Goal: Transaction & Acquisition: Book appointment/travel/reservation

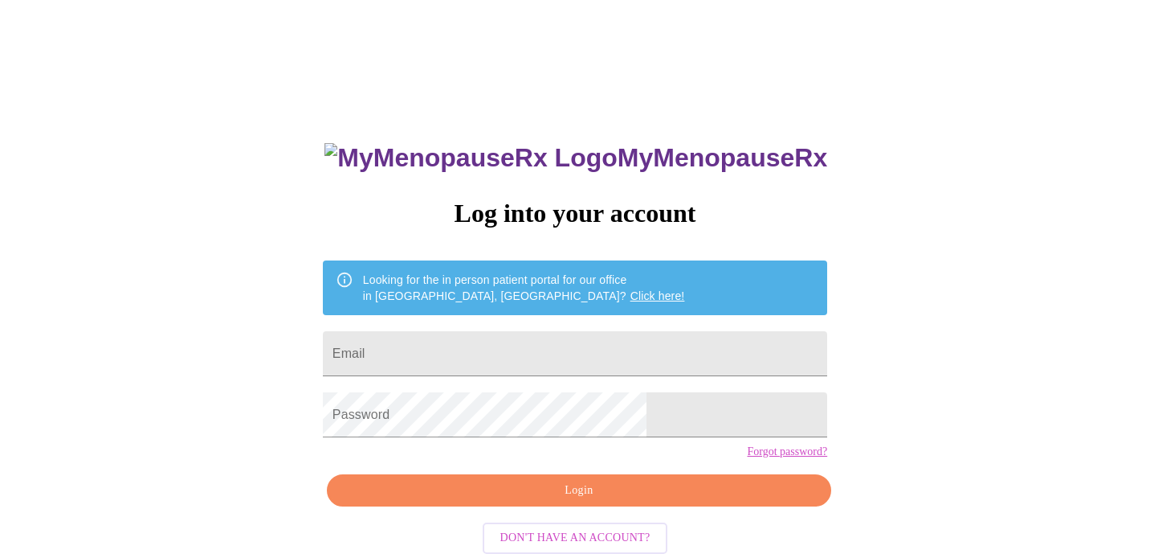
type input "arabrablynn@gmail.com"
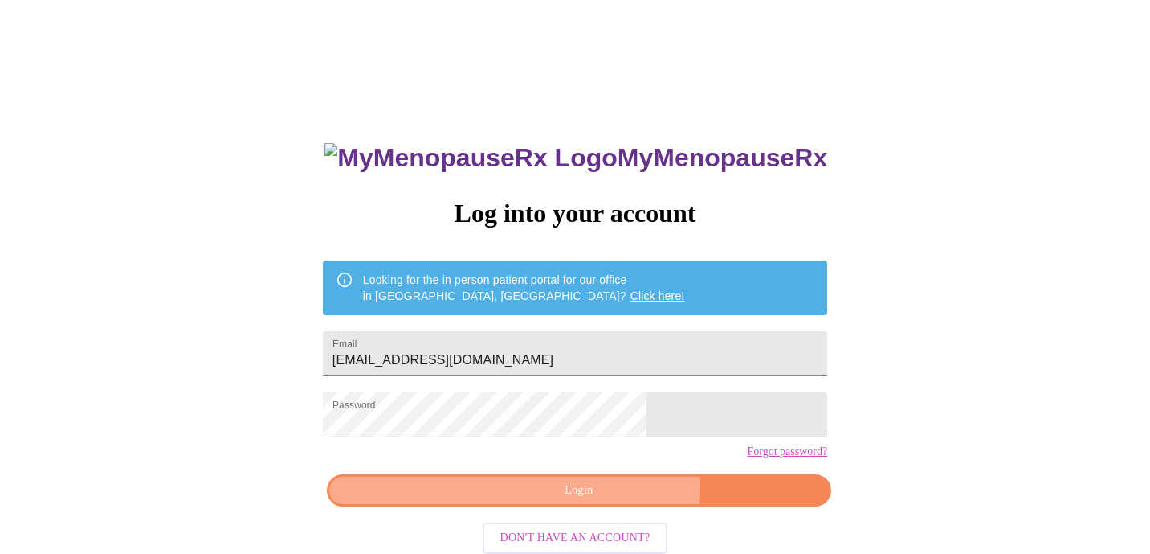
click at [603, 500] on span "Login" at bounding box center [579, 490] width 468 height 20
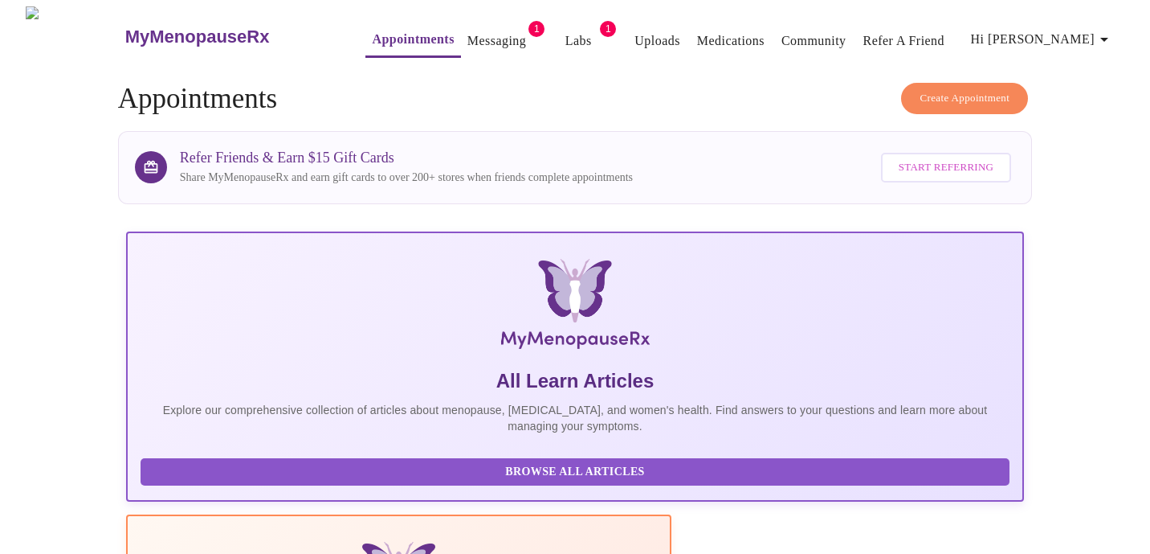
click at [468, 30] on link "Messaging" at bounding box center [497, 41] width 59 height 22
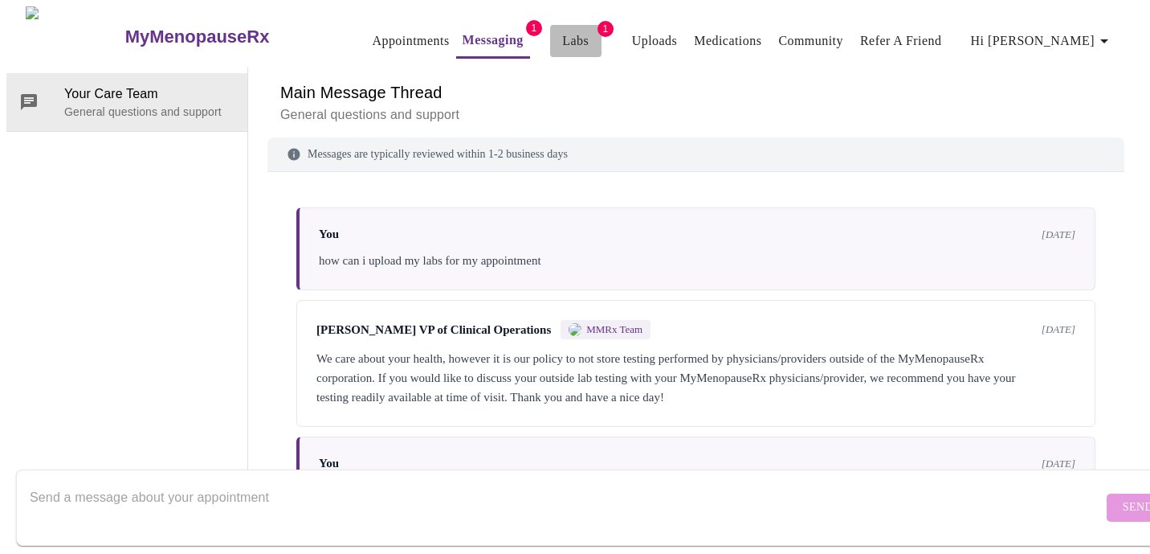
click at [562, 39] on link "Labs" at bounding box center [575, 41] width 27 height 22
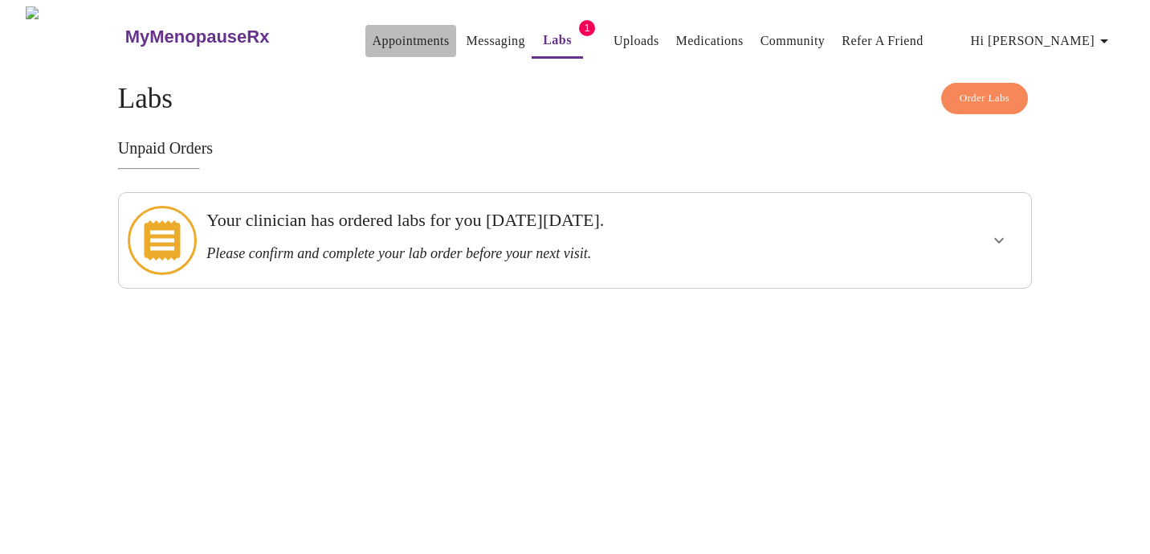
click at [372, 30] on link "Appointments" at bounding box center [410, 41] width 77 height 22
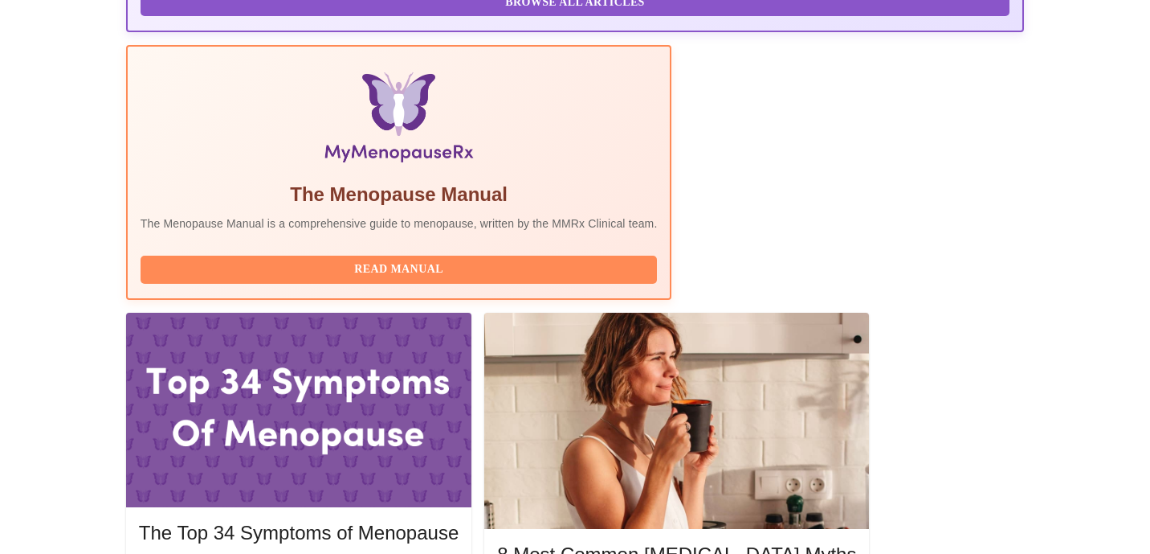
scroll to position [516, 0]
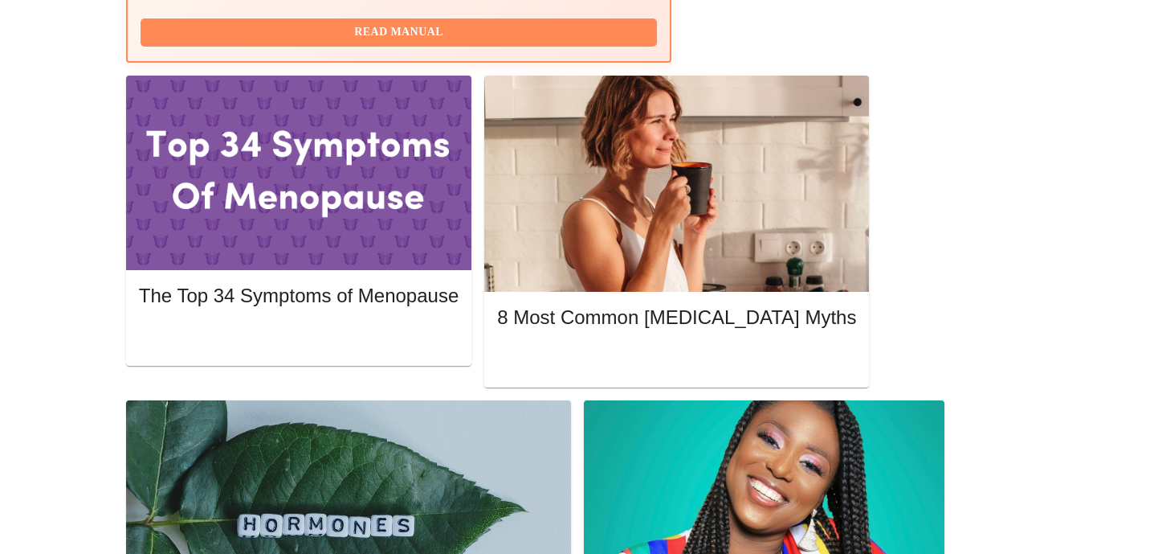
scroll to position [684, 0]
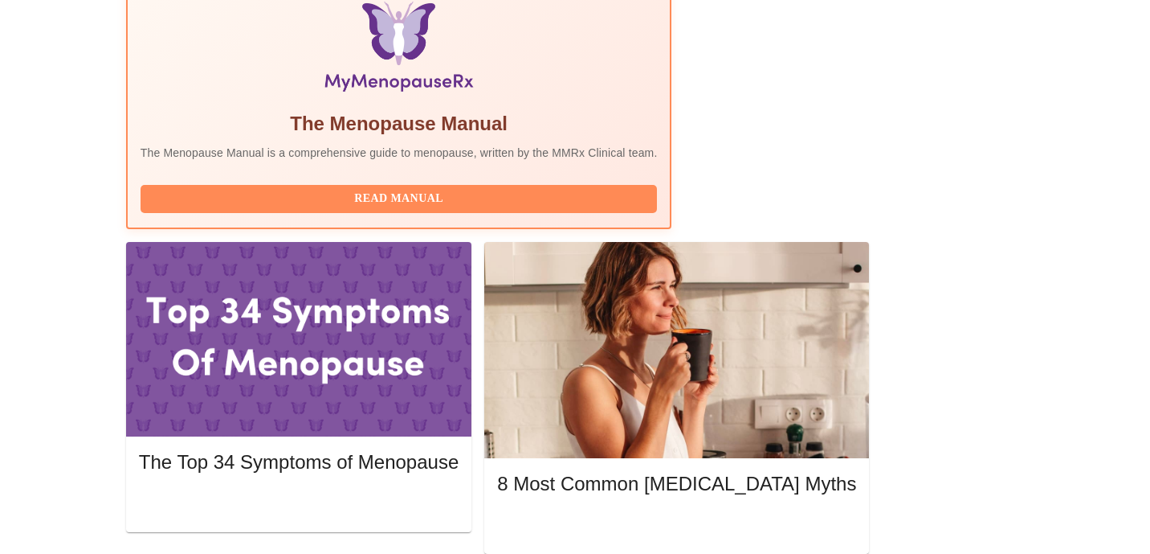
scroll to position [541, 0]
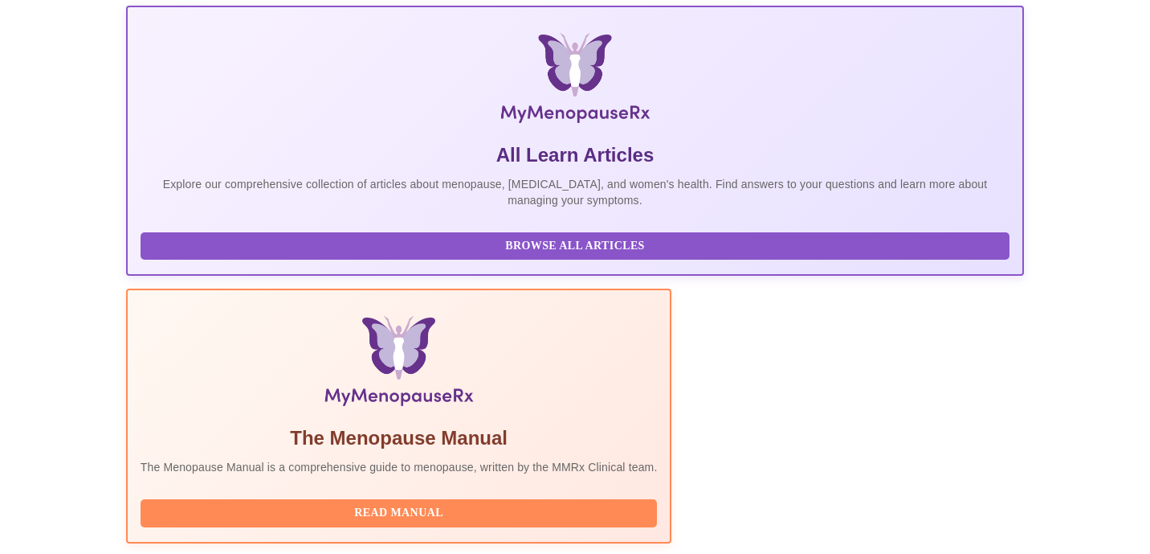
scroll to position [39, 0]
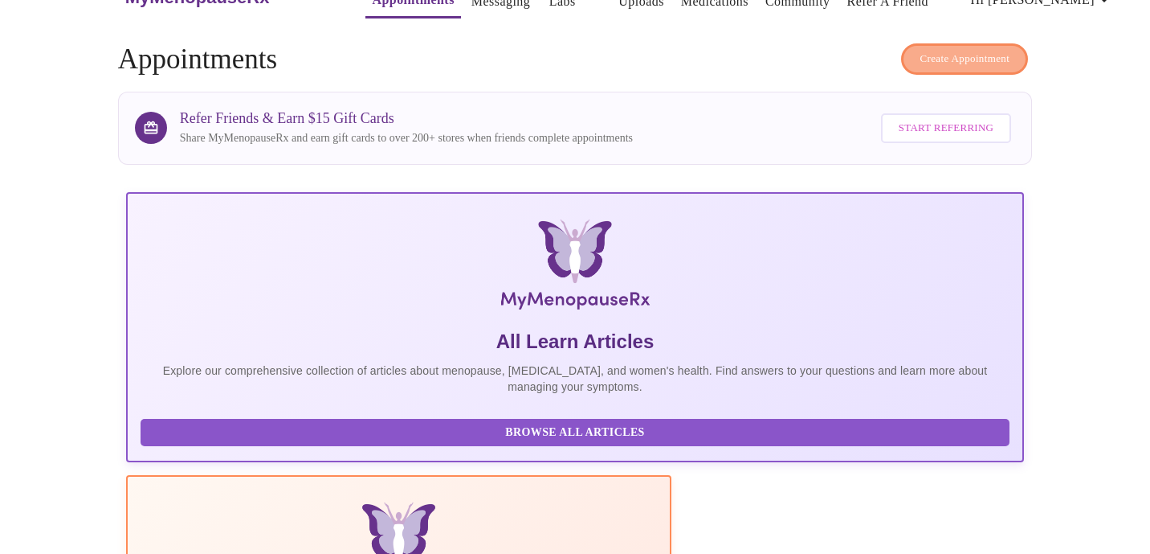
click at [985, 63] on button "Create Appointment" at bounding box center [964, 58] width 127 height 31
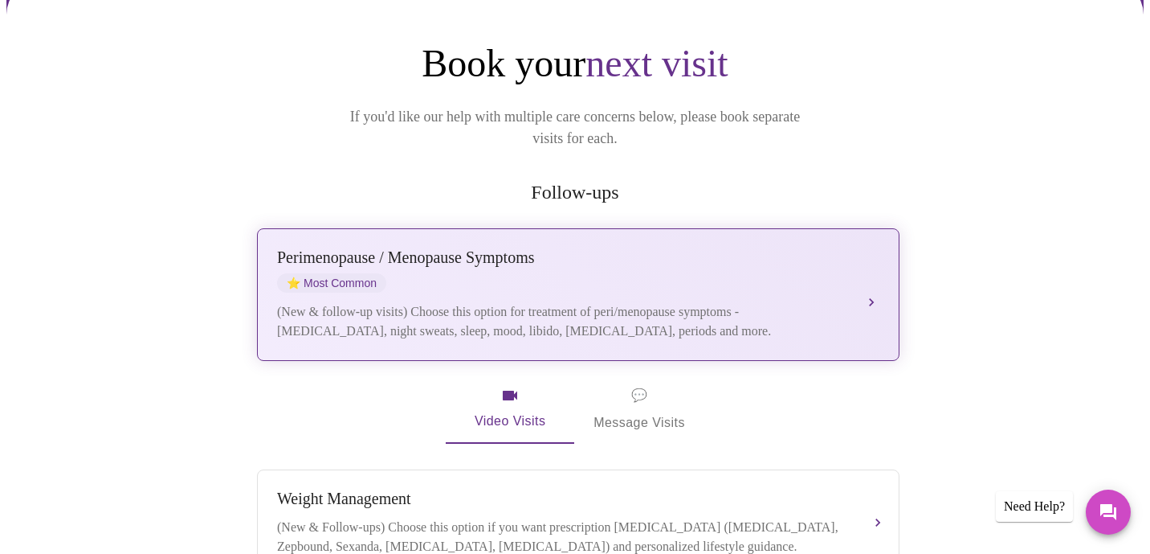
scroll to position [259, 0]
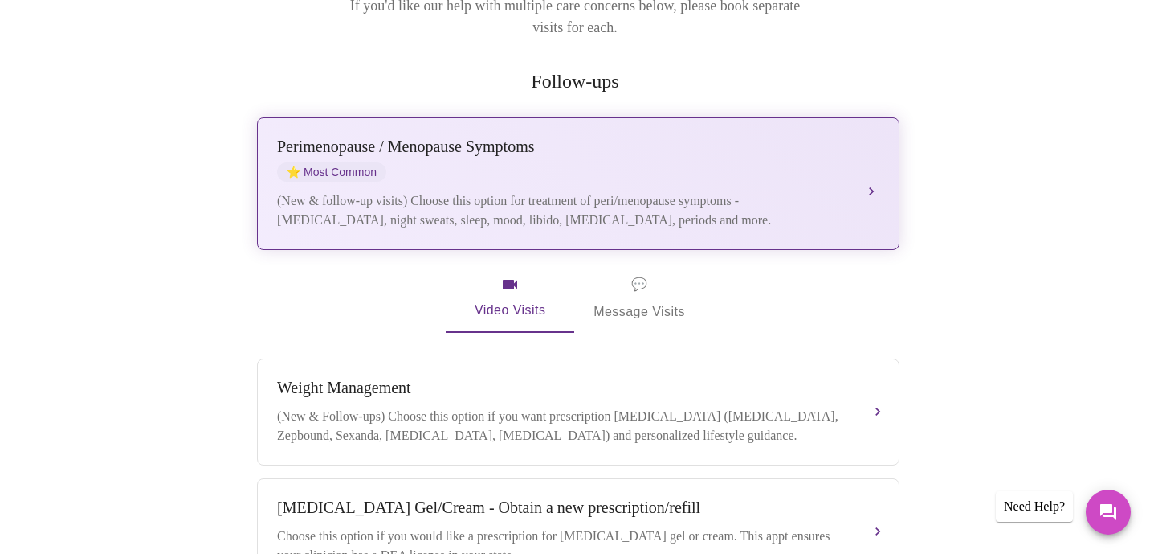
click at [803, 191] on div "(New & follow-up visits) Choose this option for treatment of peri/menopause sym…" at bounding box center [562, 210] width 570 height 39
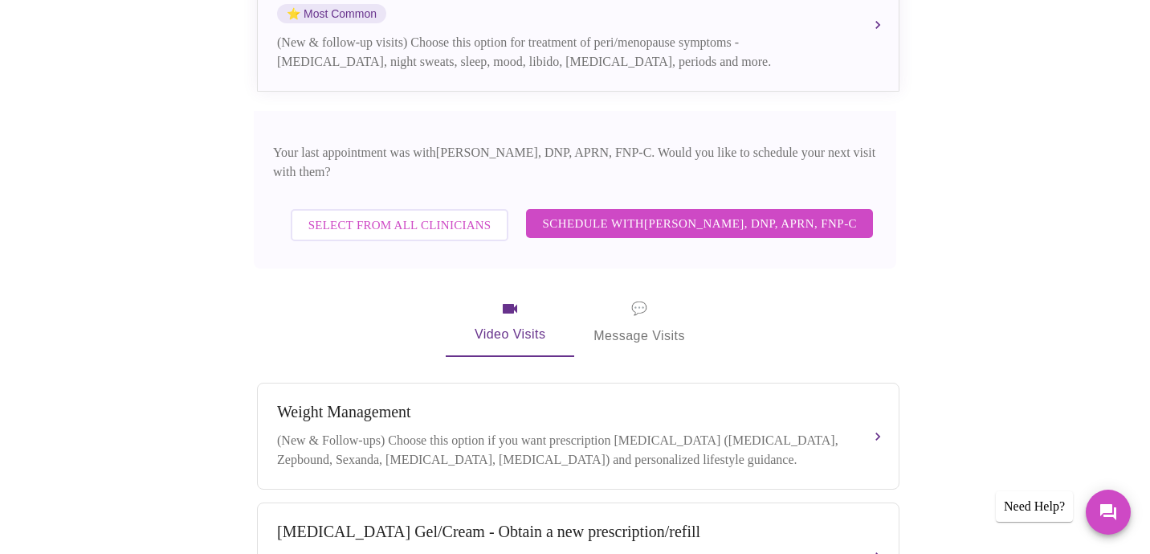
scroll to position [517, 0]
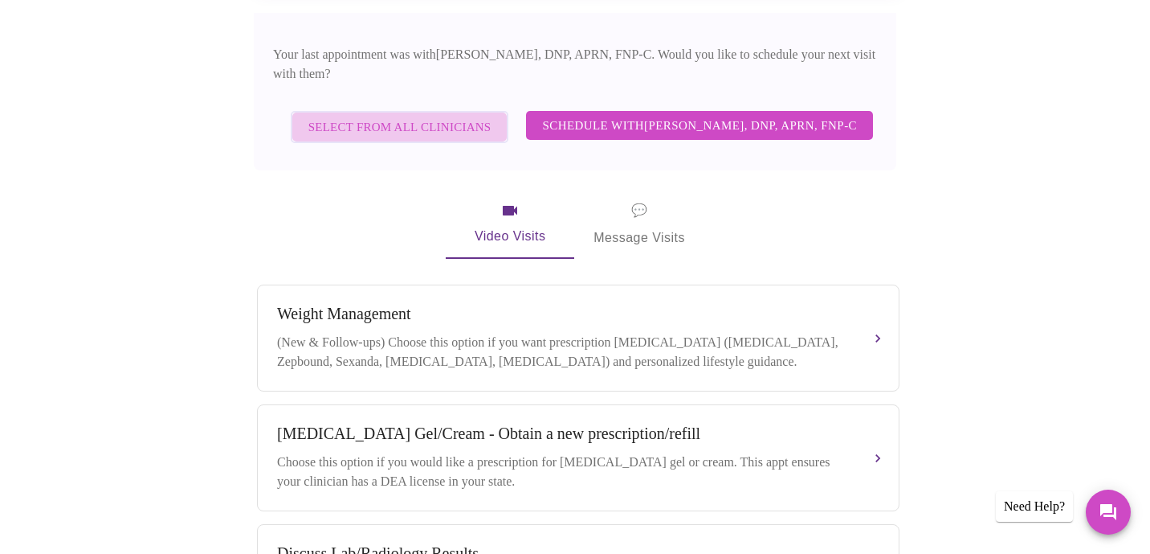
click at [447, 116] on span "Select from All Clinicians" at bounding box center [399, 126] width 183 height 21
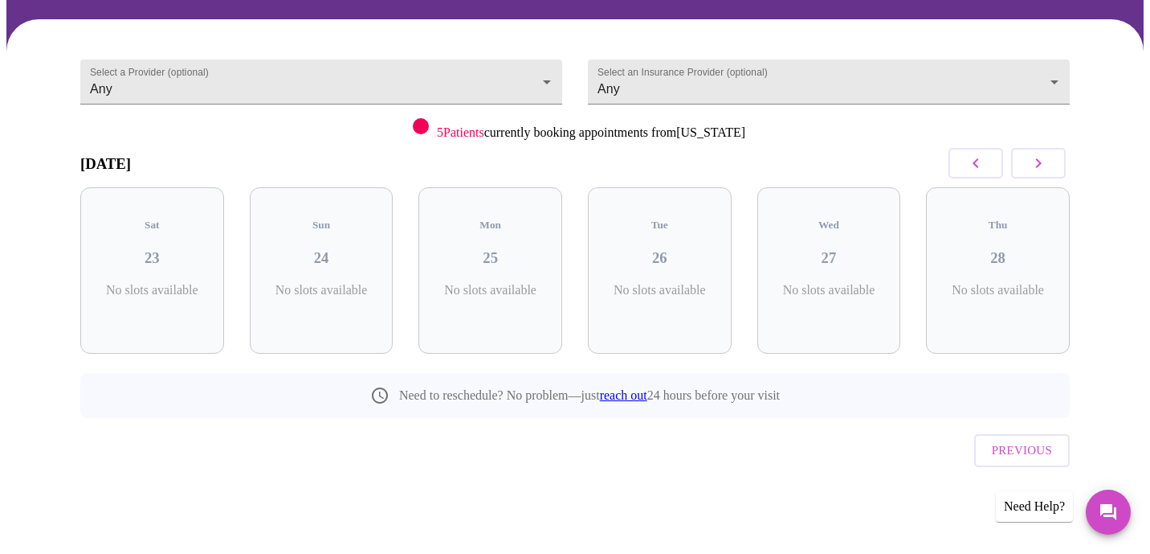
scroll to position [78, 0]
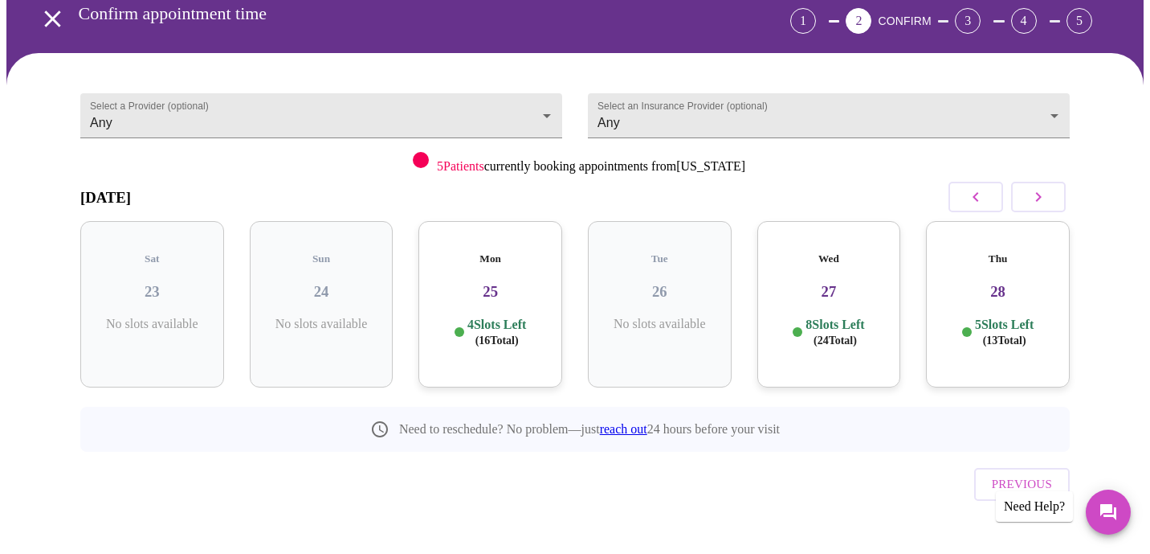
click at [502, 296] on div "Mon 25 4 Slots Left ( 16 Total)" at bounding box center [491, 304] width 144 height 166
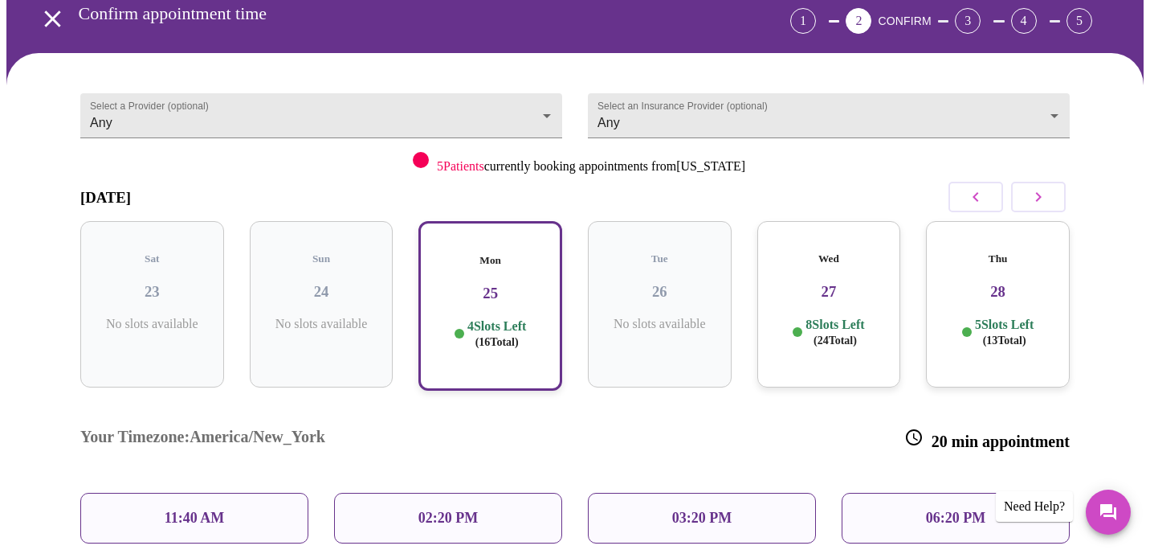
scroll to position [207, 0]
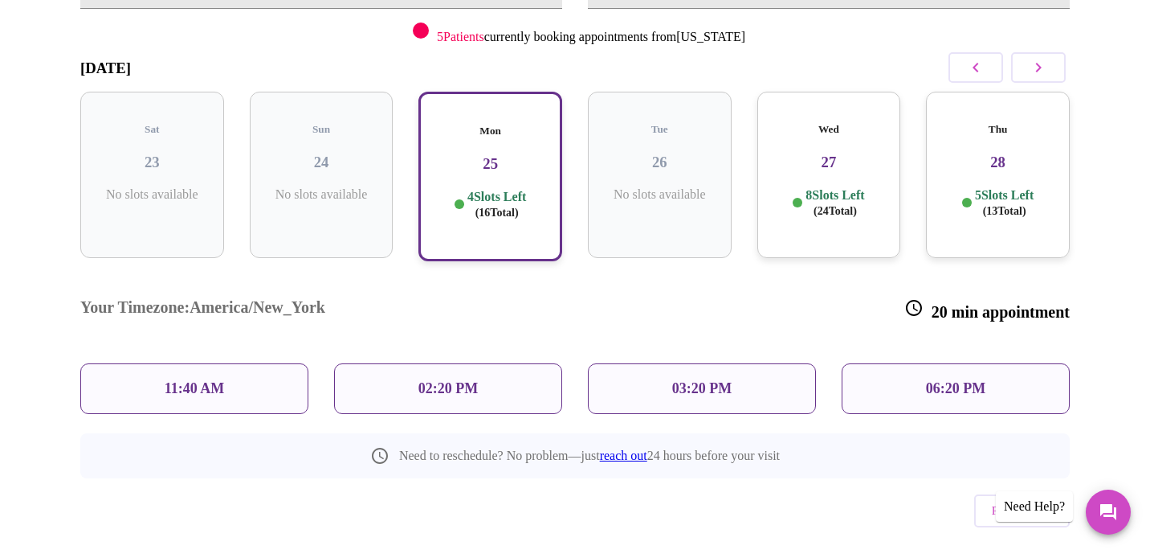
click at [827, 216] on div "Wed 27 8 Slots Left ( 24 Total)" at bounding box center [830, 175] width 144 height 166
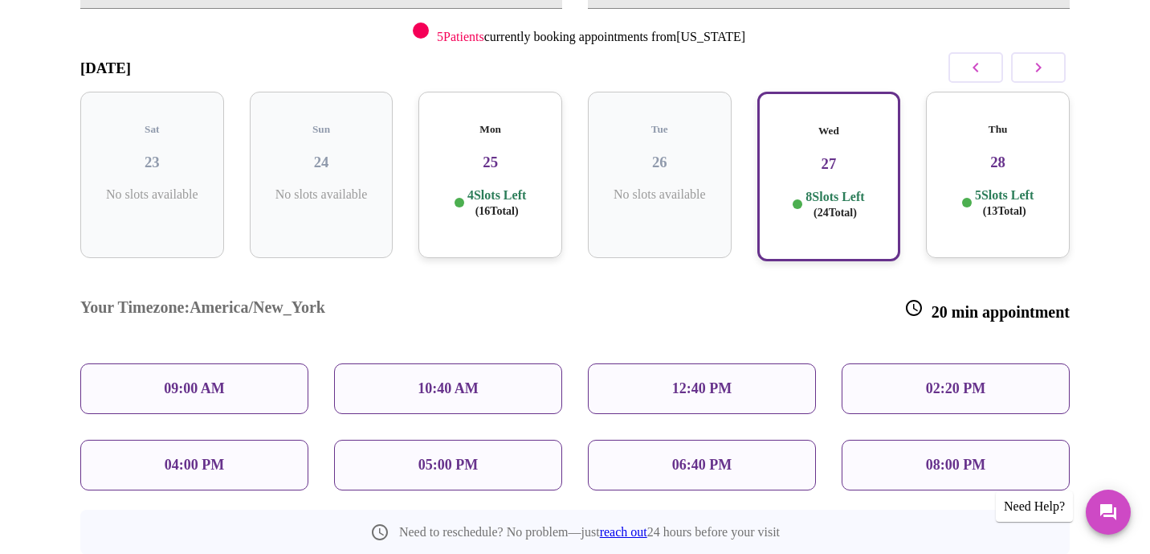
click at [975, 199] on p "5 Slots Left ( 13 Total)" at bounding box center [1004, 202] width 59 height 31
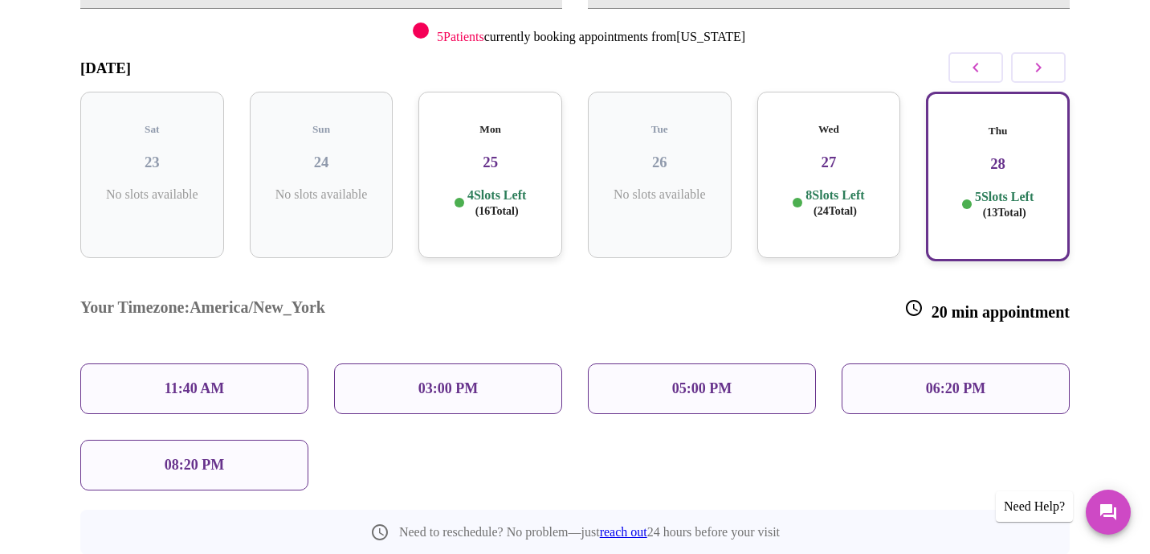
click at [926, 380] on p "06:20 PM" at bounding box center [955, 388] width 59 height 17
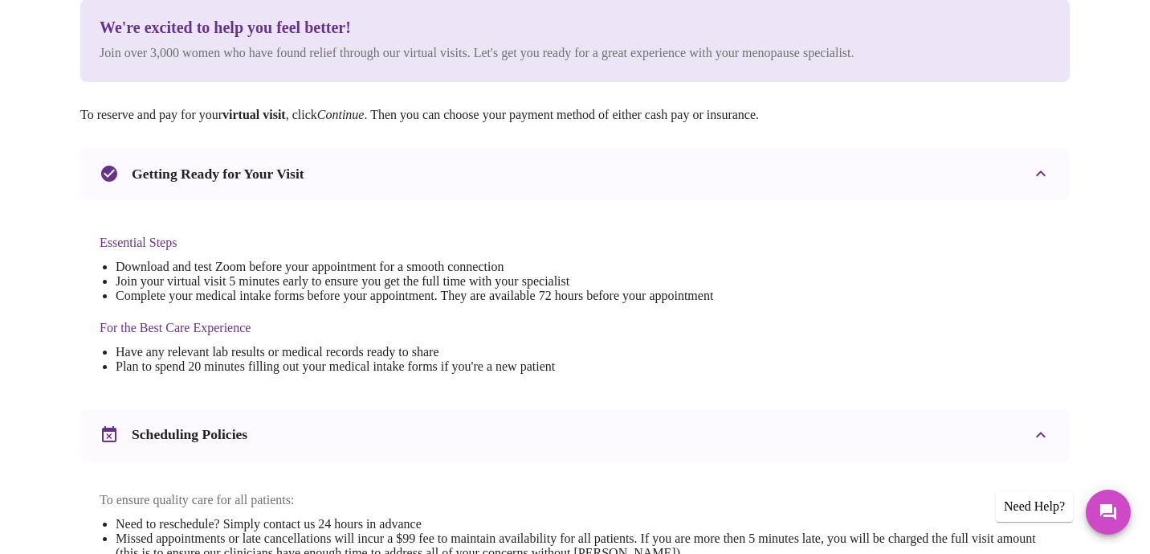
scroll to position [0, 0]
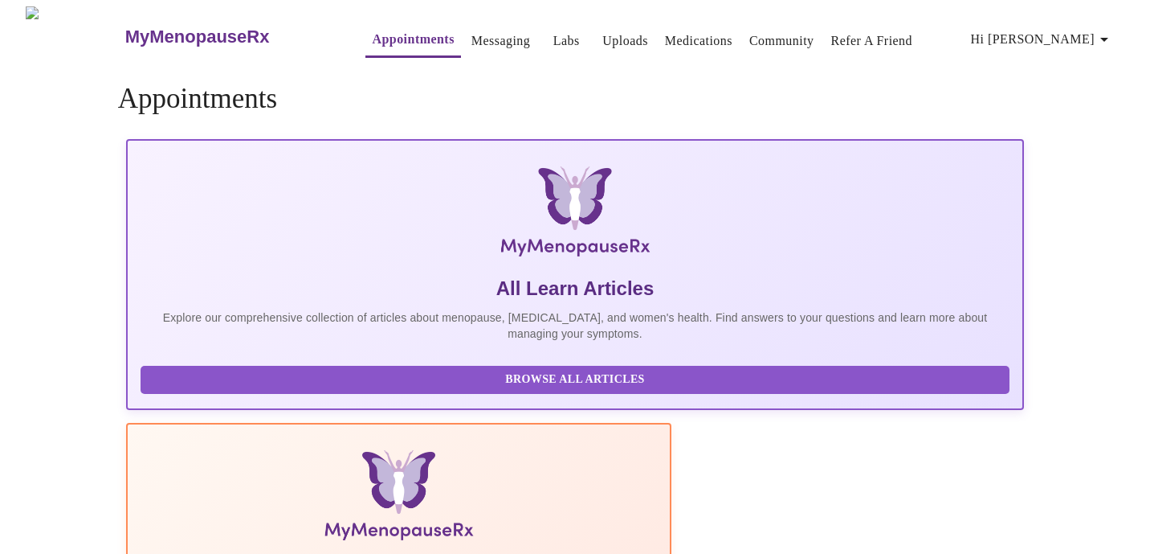
scroll to position [4, 0]
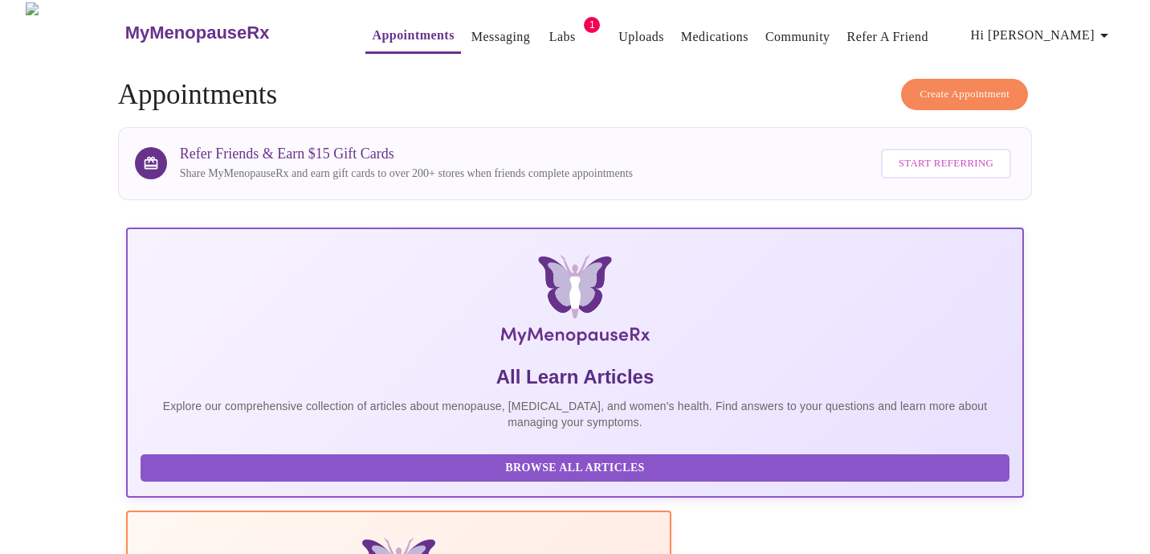
click at [956, 89] on span "Create Appointment" at bounding box center [965, 94] width 90 height 18
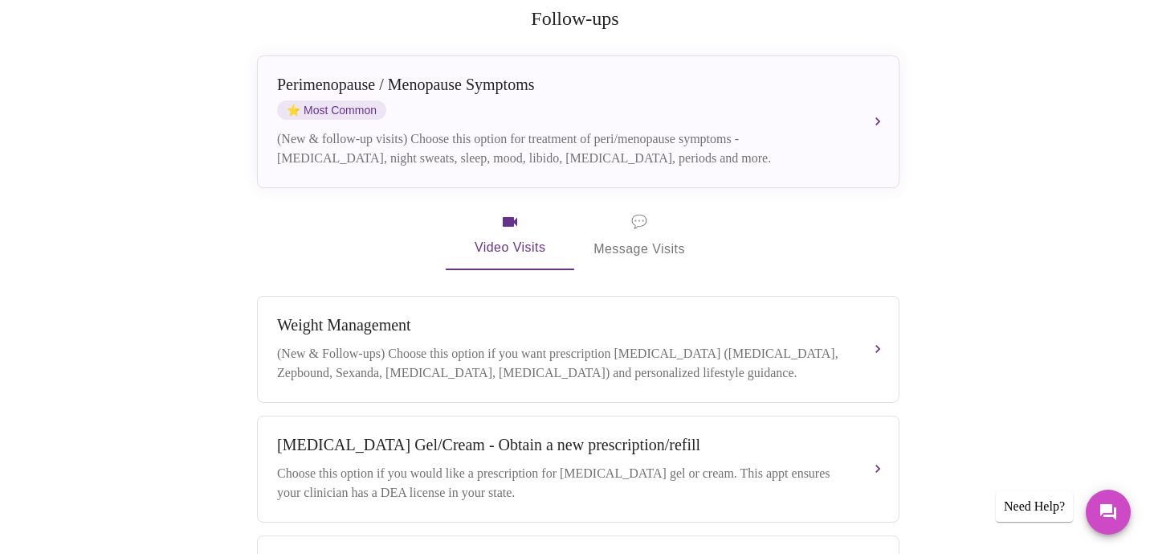
scroll to position [135, 0]
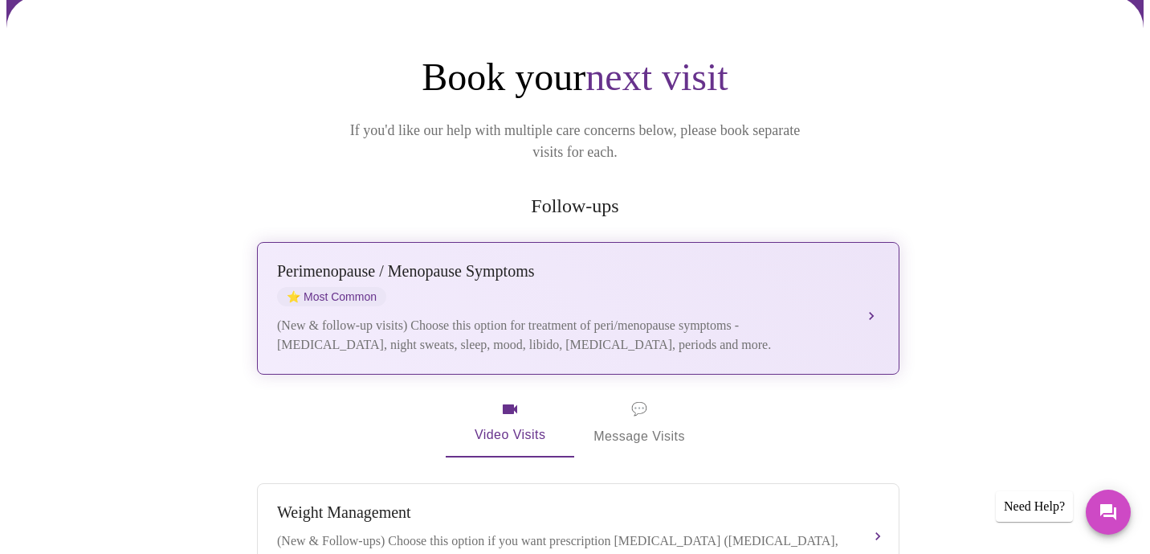
click at [775, 242] on button "[MEDICAL_DATA] / Menopause Symptoms ⭐ Most Common (New & follow-up visits) Choo…" at bounding box center [578, 308] width 643 height 133
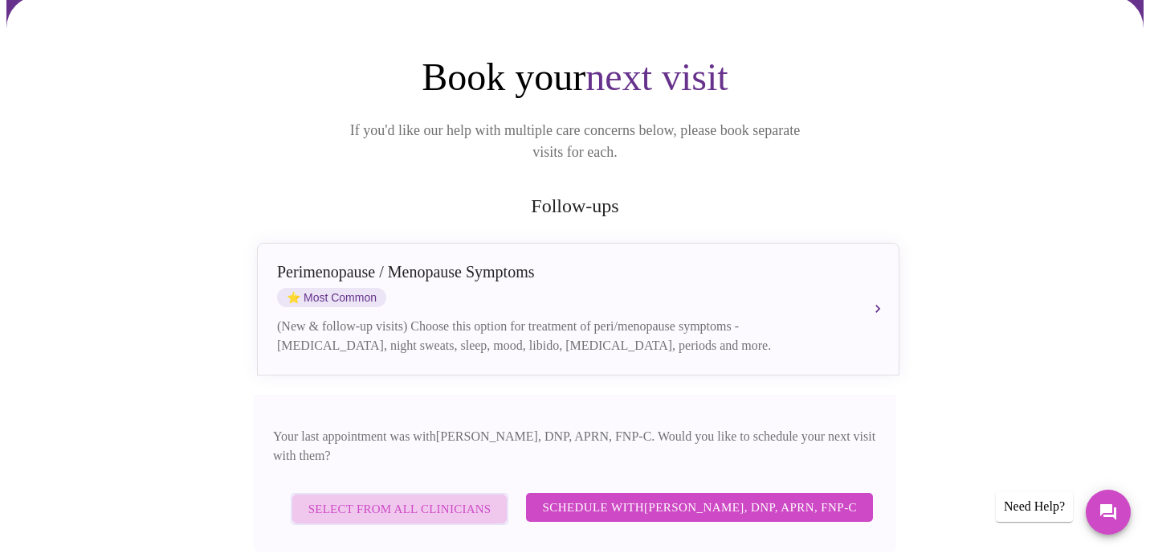
click at [412, 498] on span "Select from All Clinicians" at bounding box center [399, 508] width 183 height 21
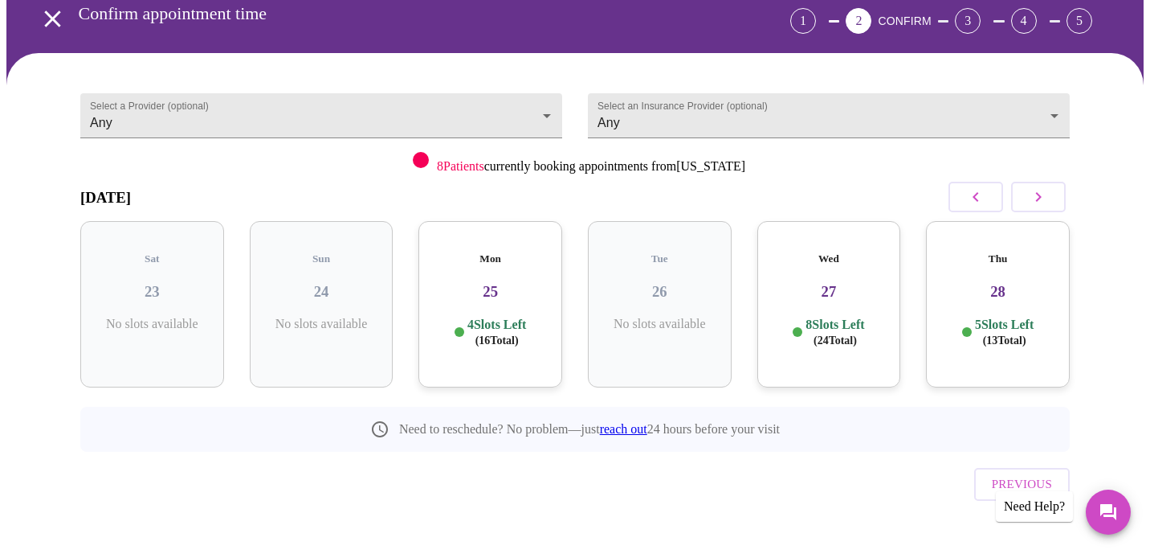
click at [806, 317] on p "8 Slots Left ( 24 Total)" at bounding box center [835, 332] width 59 height 31
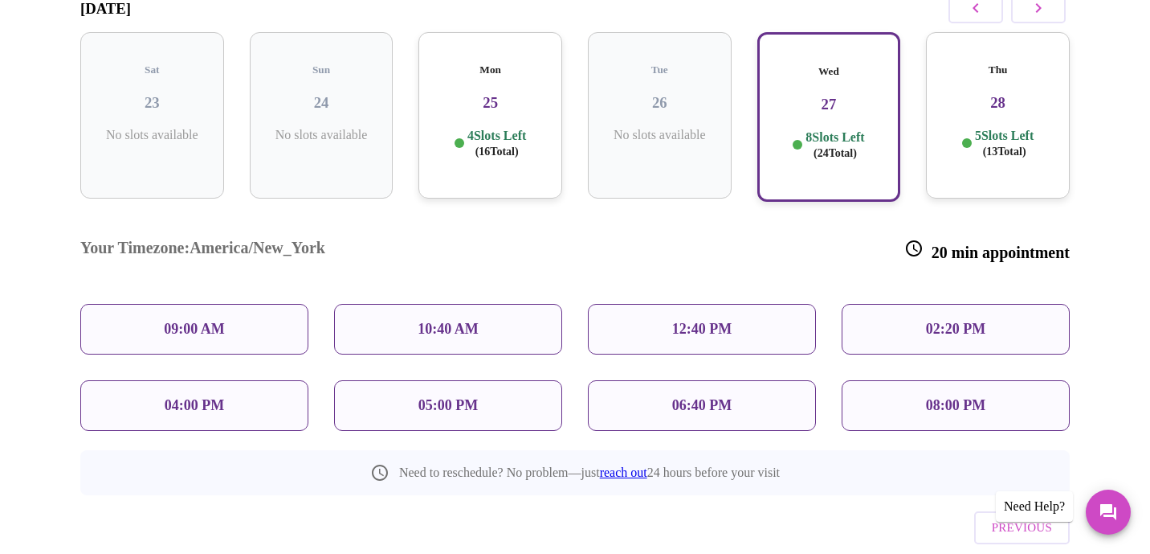
scroll to position [288, 0]
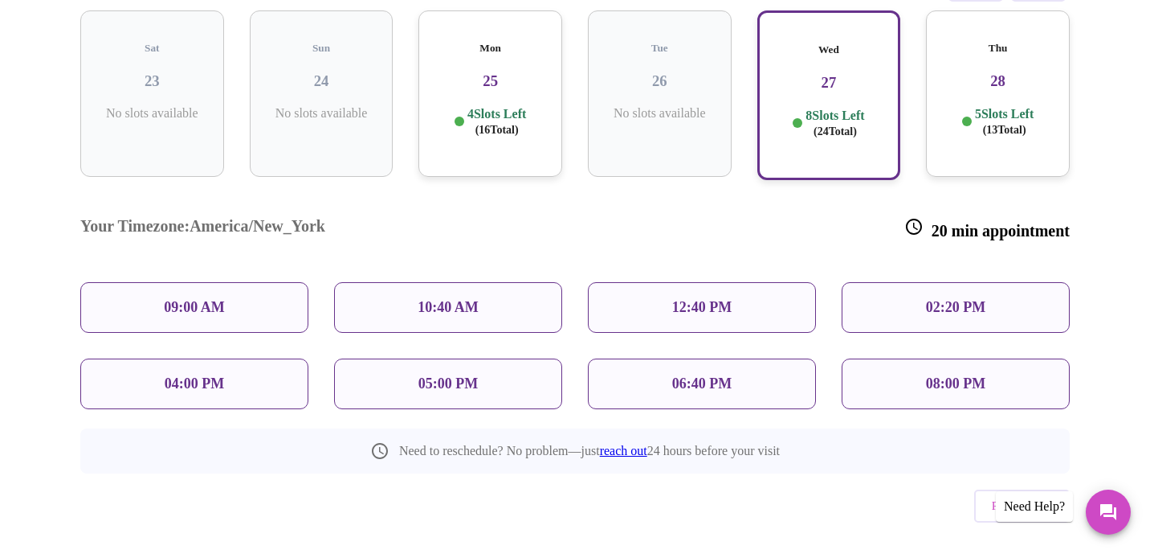
click at [962, 116] on div at bounding box center [967, 121] width 10 height 10
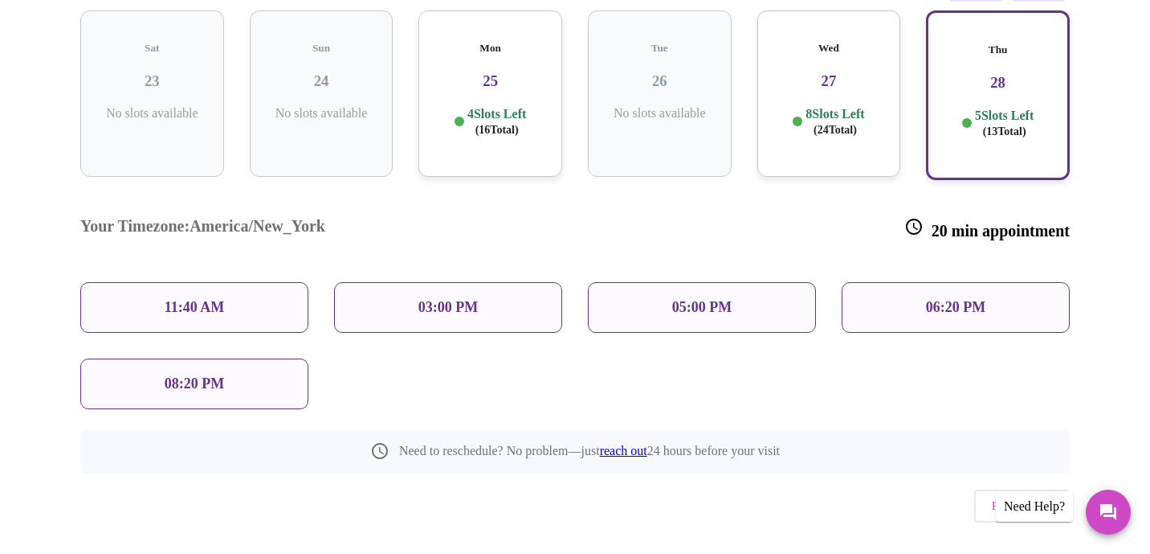
click at [936, 299] on p "06:20 PM" at bounding box center [955, 307] width 59 height 17
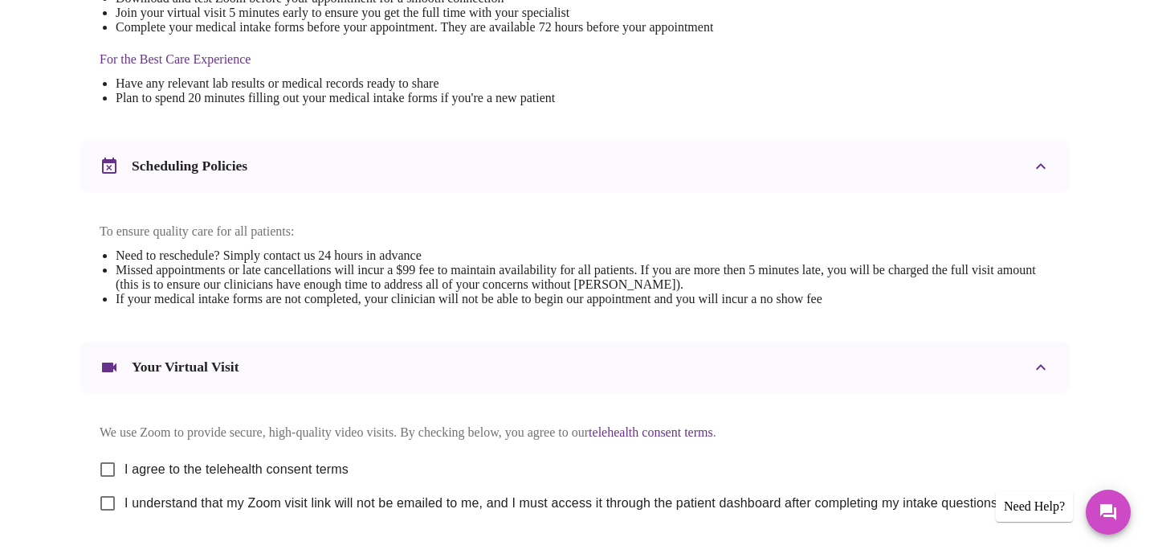
scroll to position [611, 0]
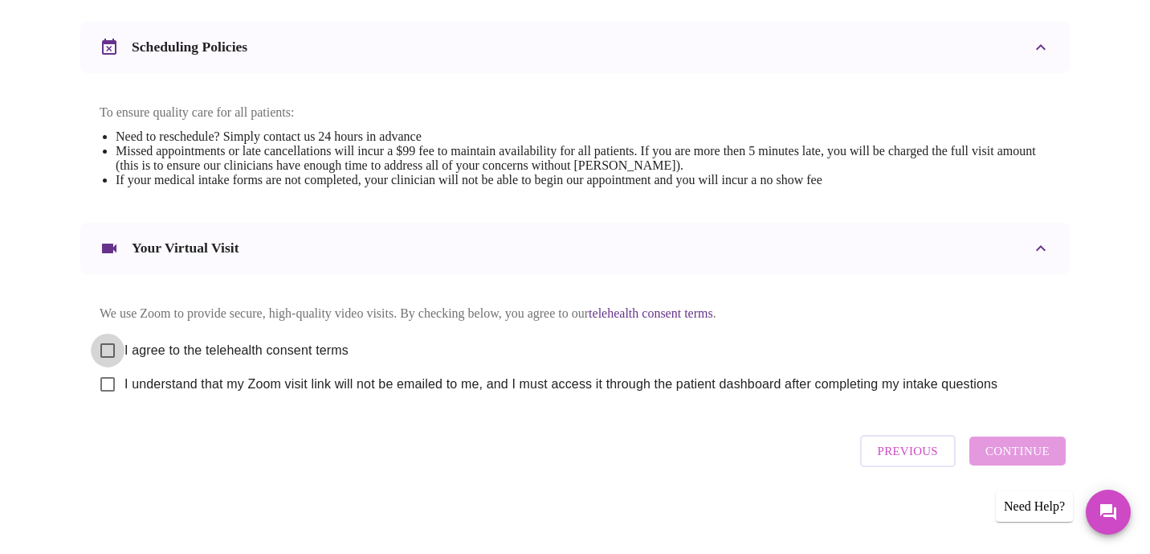
click at [107, 345] on input "I agree to the telehealth consent terms" at bounding box center [108, 350] width 34 height 34
checkbox input "true"
click at [106, 388] on input "I understand that my Zoom visit link will not be emailed to me, and I must acce…" at bounding box center [108, 384] width 34 height 34
checkbox input "true"
click at [1006, 453] on span "Continue" at bounding box center [1018, 450] width 64 height 21
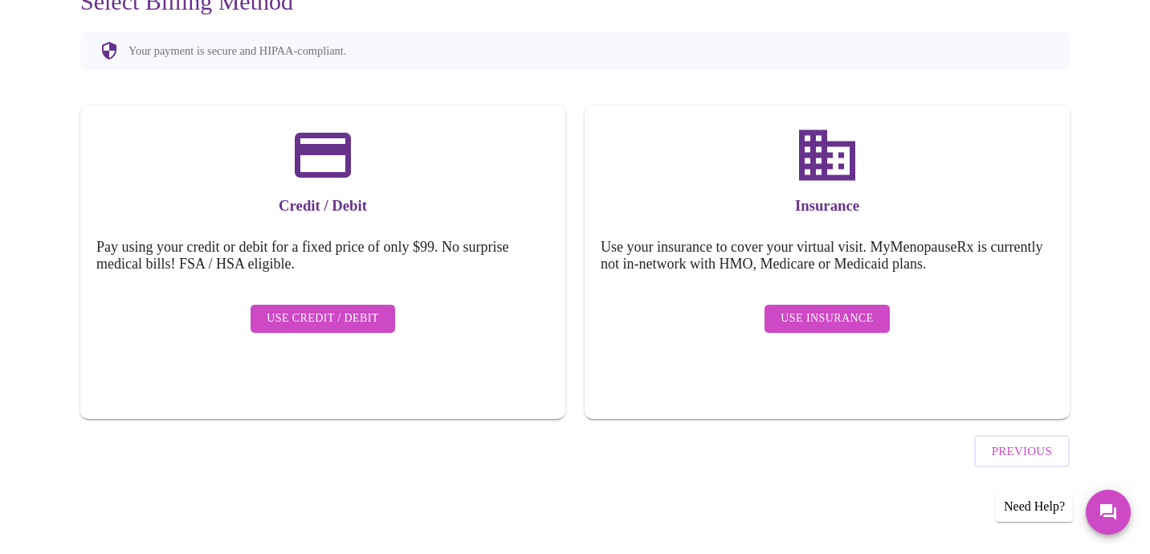
scroll to position [130, 0]
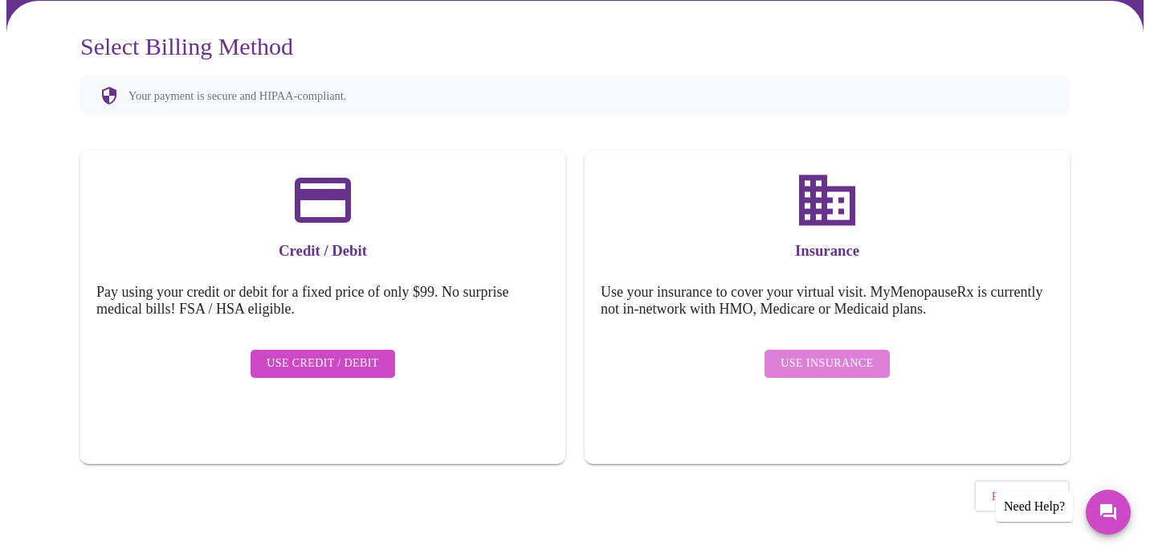
click at [842, 353] on span "Use Insurance" at bounding box center [827, 363] width 92 height 20
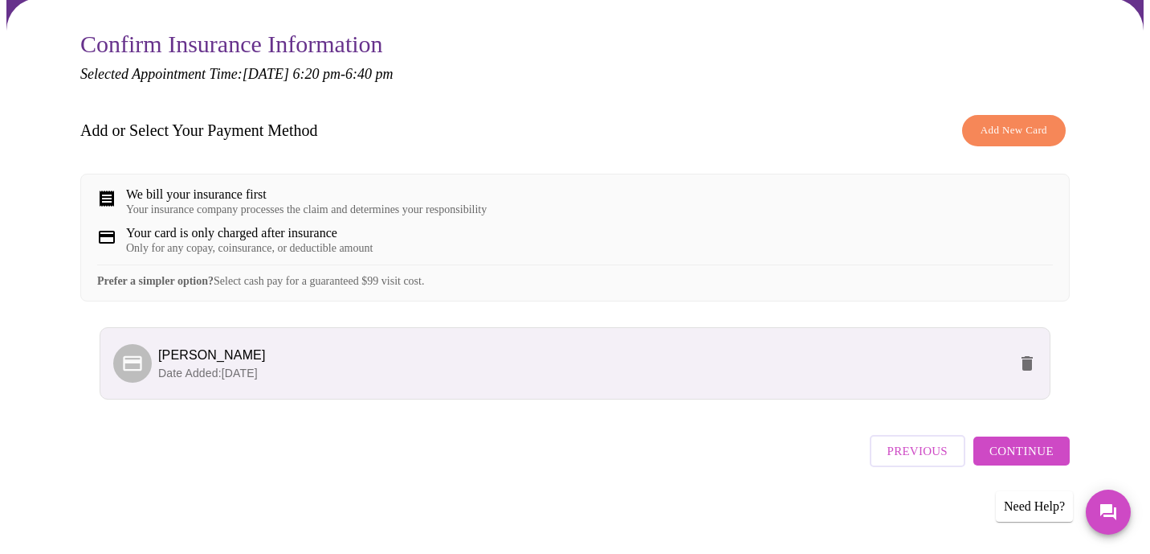
scroll to position [144, 0]
click at [1034, 456] on span "Continue" at bounding box center [1022, 450] width 64 height 21
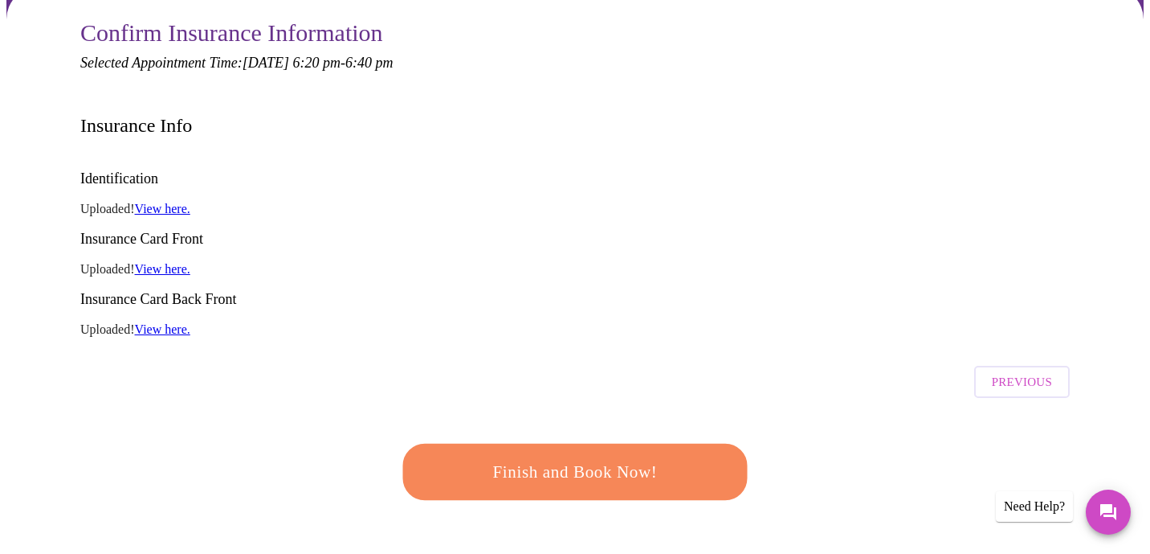
click at [182, 202] on link "View here." at bounding box center [162, 209] width 55 height 14
click at [529, 456] on span "Finish and Book Now!" at bounding box center [575, 471] width 299 height 30
